Goal: Navigation & Orientation: Understand site structure

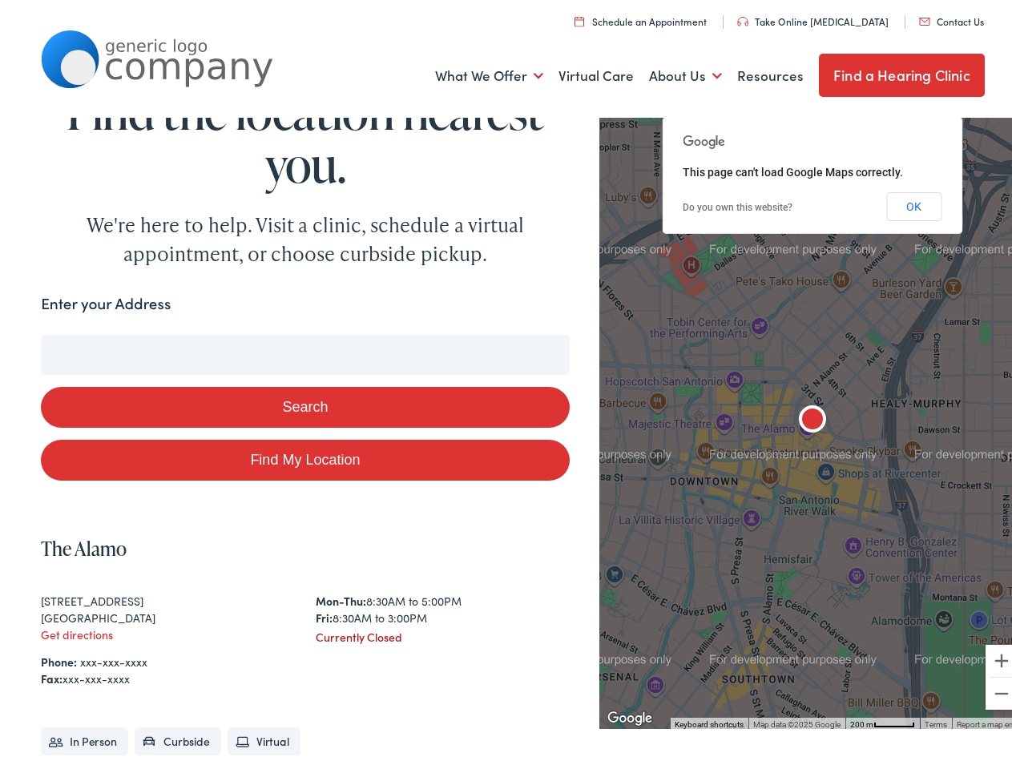
click at [506, 385] on button "Search" at bounding box center [305, 402] width 528 height 41
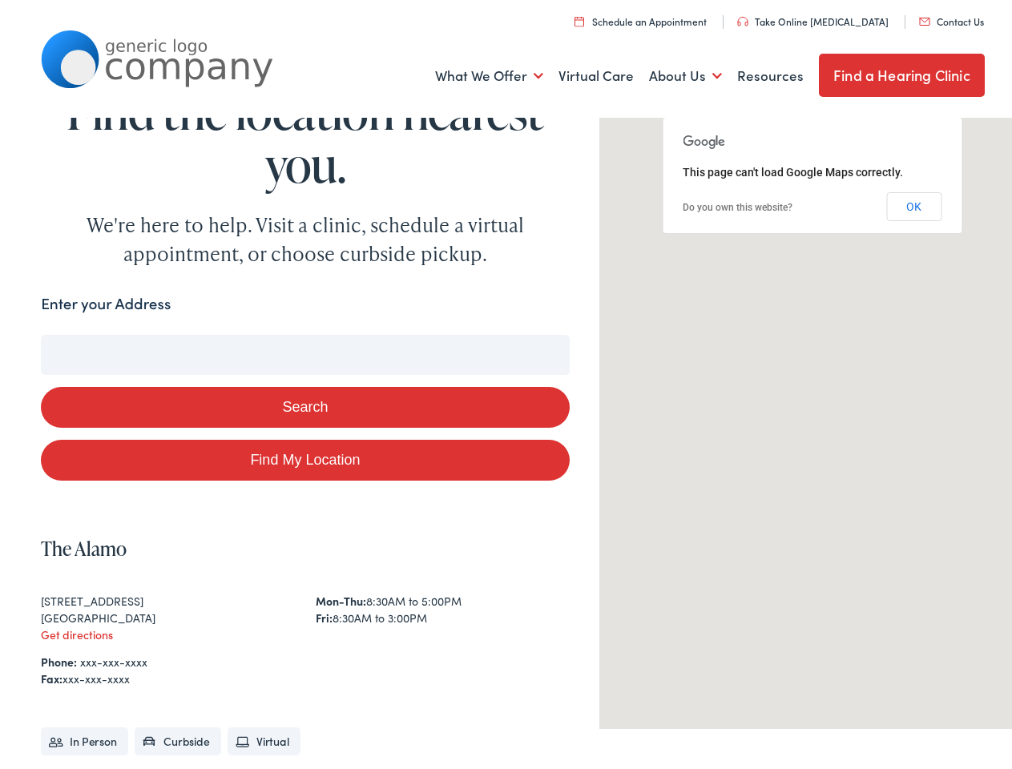
click at [478, 71] on link "What We Offer" at bounding box center [489, 71] width 108 height 59
click at [672, 71] on link "About Us" at bounding box center [685, 71] width 73 height 59
click at [647, 331] on button "Search" at bounding box center [654, 331] width 20 height 20
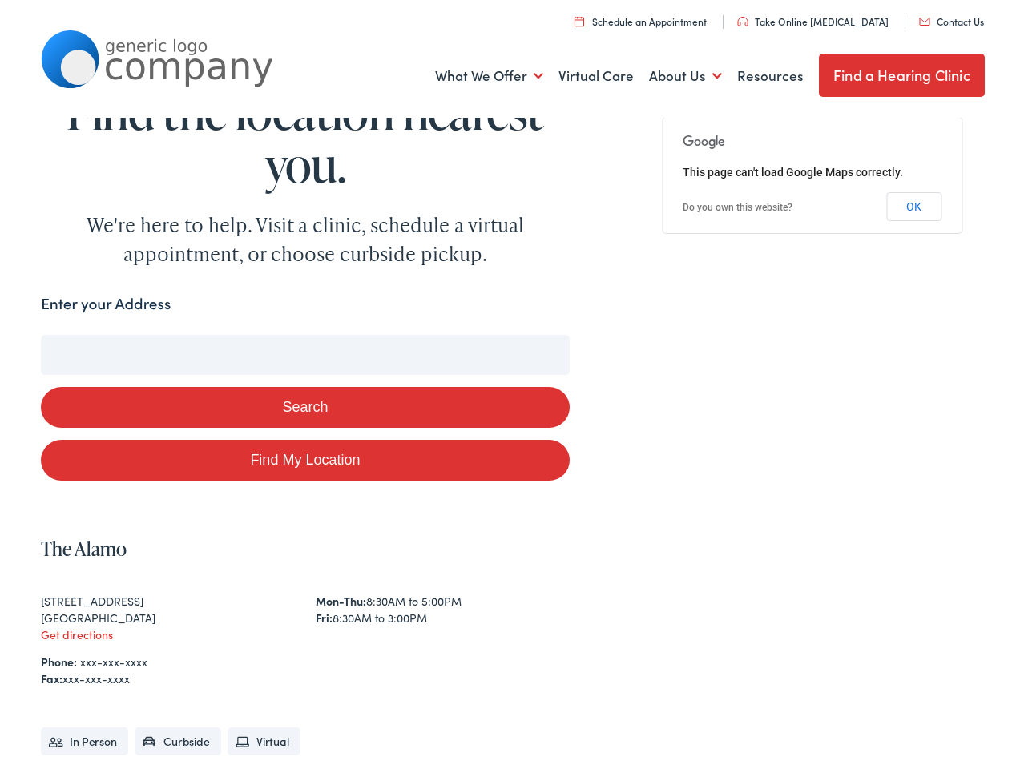
click at [301, 402] on button "Search" at bounding box center [305, 402] width 528 height 41
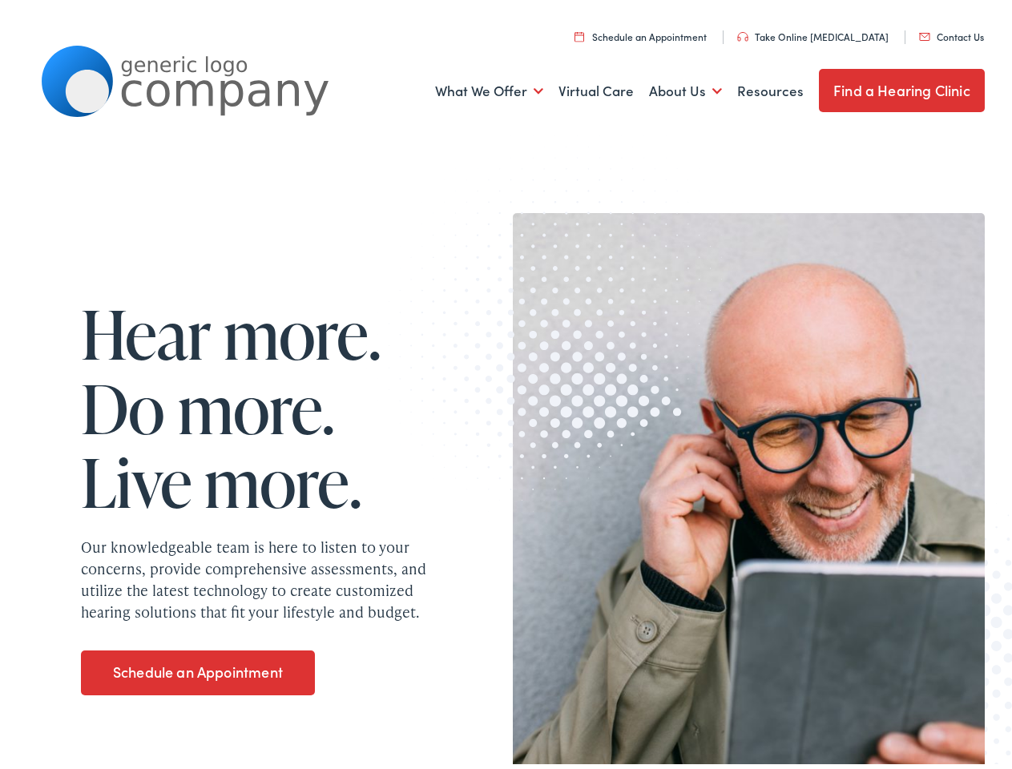
click at [506, 385] on img at bounding box center [555, 313] width 378 height 388
click at [478, 87] on link "What We Offer" at bounding box center [489, 86] width 108 height 59
click at [672, 87] on link "About Us" at bounding box center [685, 86] width 73 height 59
